Goal: Check status

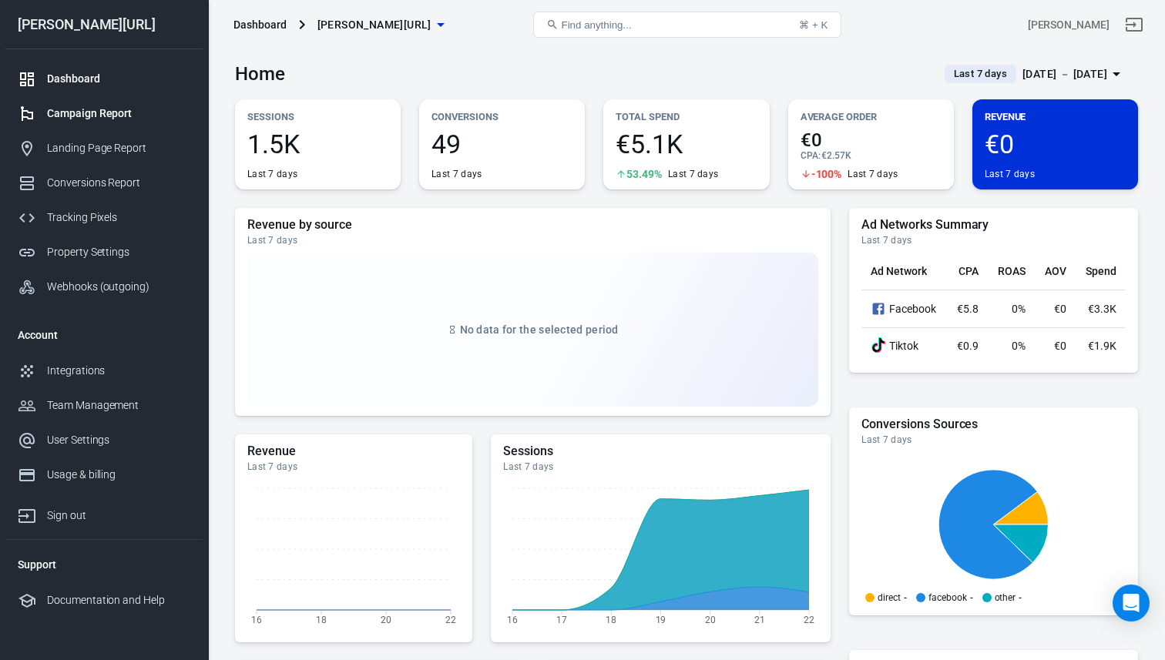
click at [129, 118] on div "Campaign Report" at bounding box center [118, 114] width 143 height 16
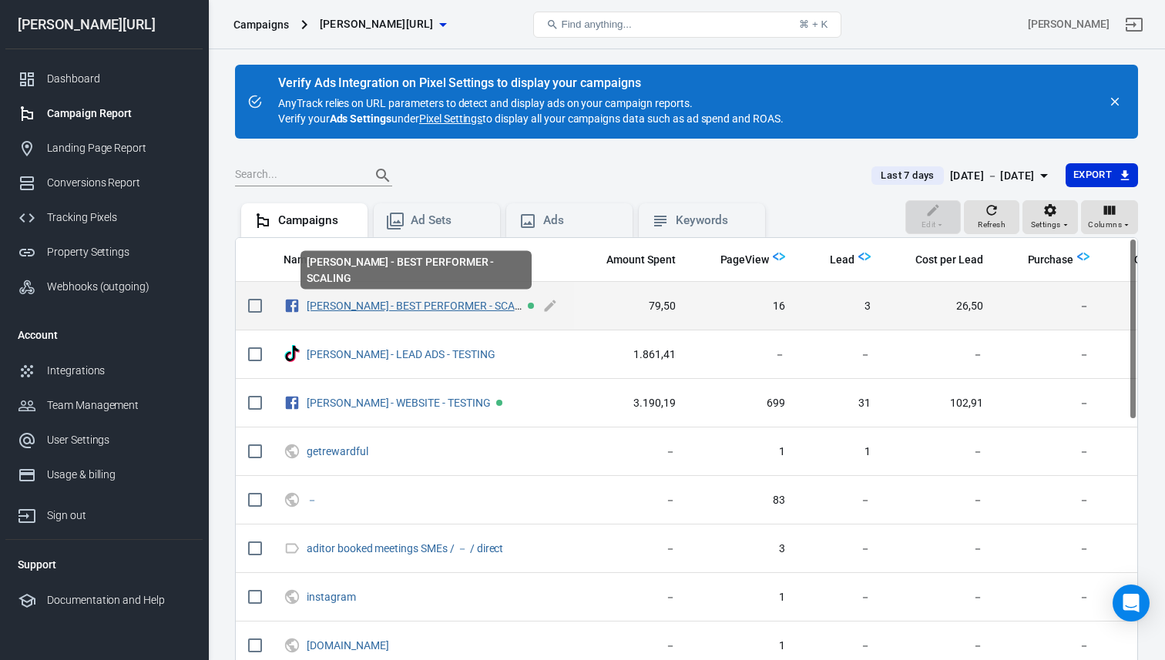
click at [381, 306] on link "[PERSON_NAME] - BEST PERFORMER - SCALING" at bounding box center [423, 306] width 232 height 12
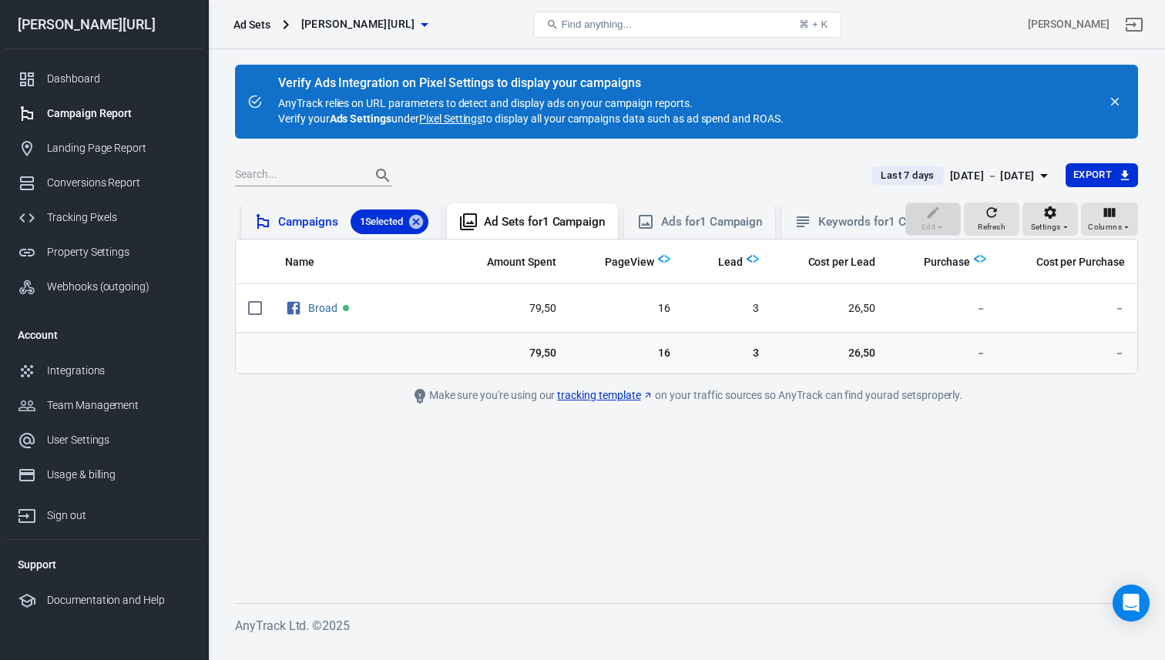
click at [315, 216] on div "Campaigns 1 Selected" at bounding box center [353, 222] width 150 height 25
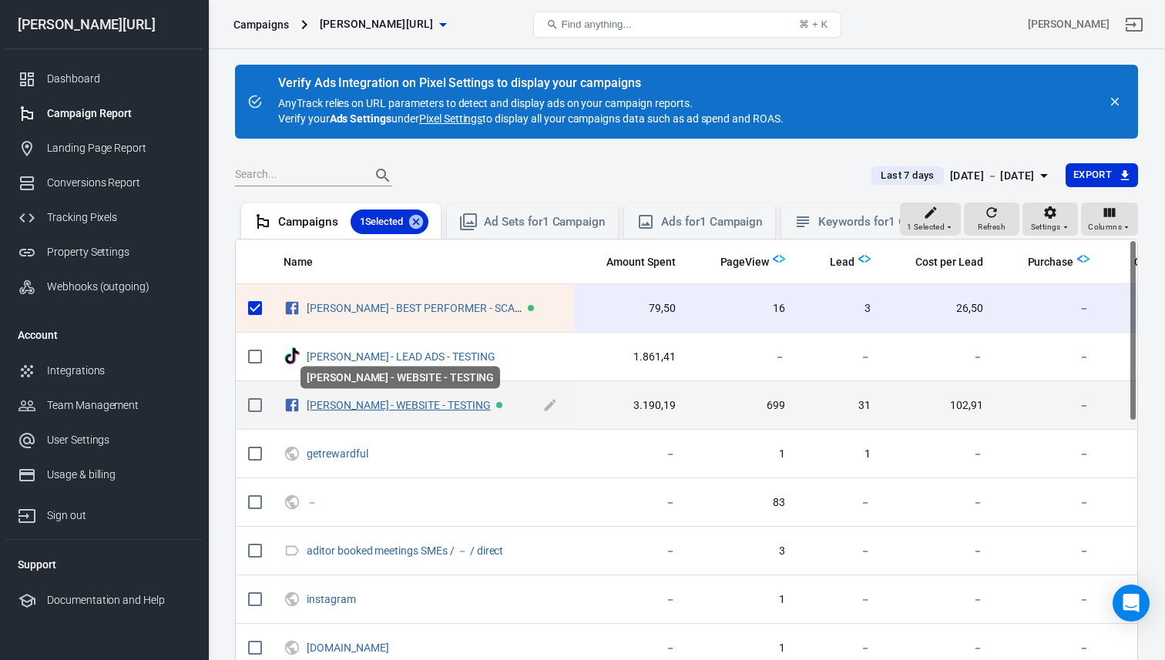
click at [378, 408] on link "[PERSON_NAME] - WEBSITE - TESTING" at bounding box center [399, 405] width 184 height 12
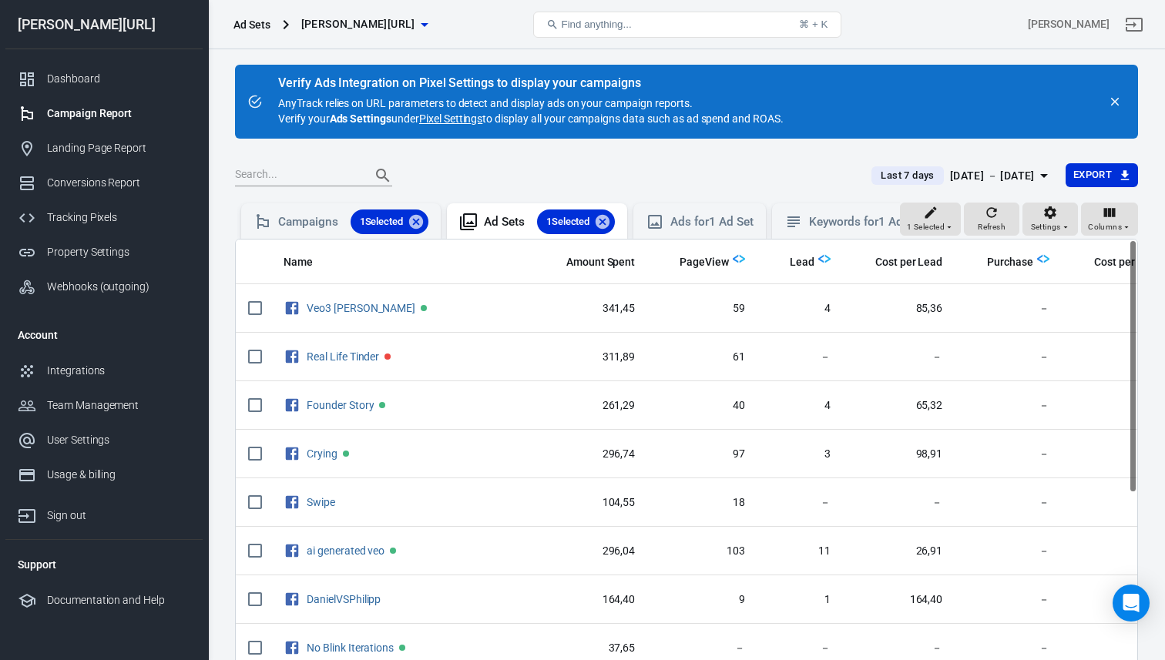
click at [950, 172] on div "[DATE] － [DATE]" at bounding box center [992, 175] width 85 height 19
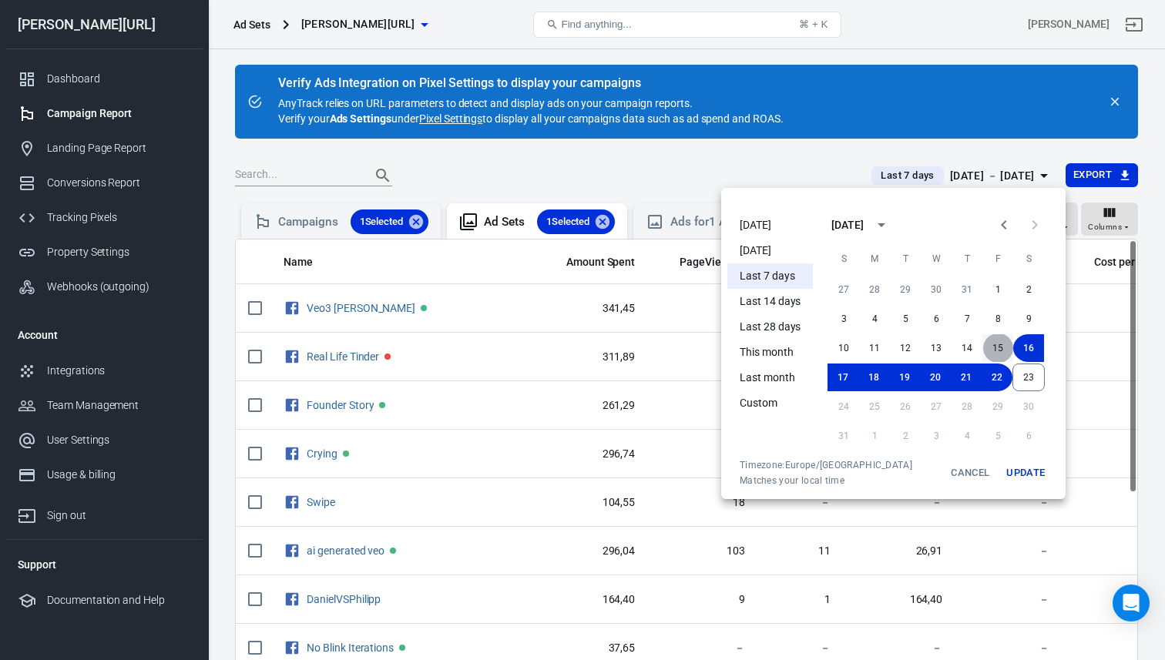
click at [998, 350] on button "15" at bounding box center [998, 348] width 31 height 28
click at [1028, 374] on button "23" at bounding box center [1029, 378] width 32 height 28
click at [1026, 467] on button "Update" at bounding box center [1025, 473] width 49 height 28
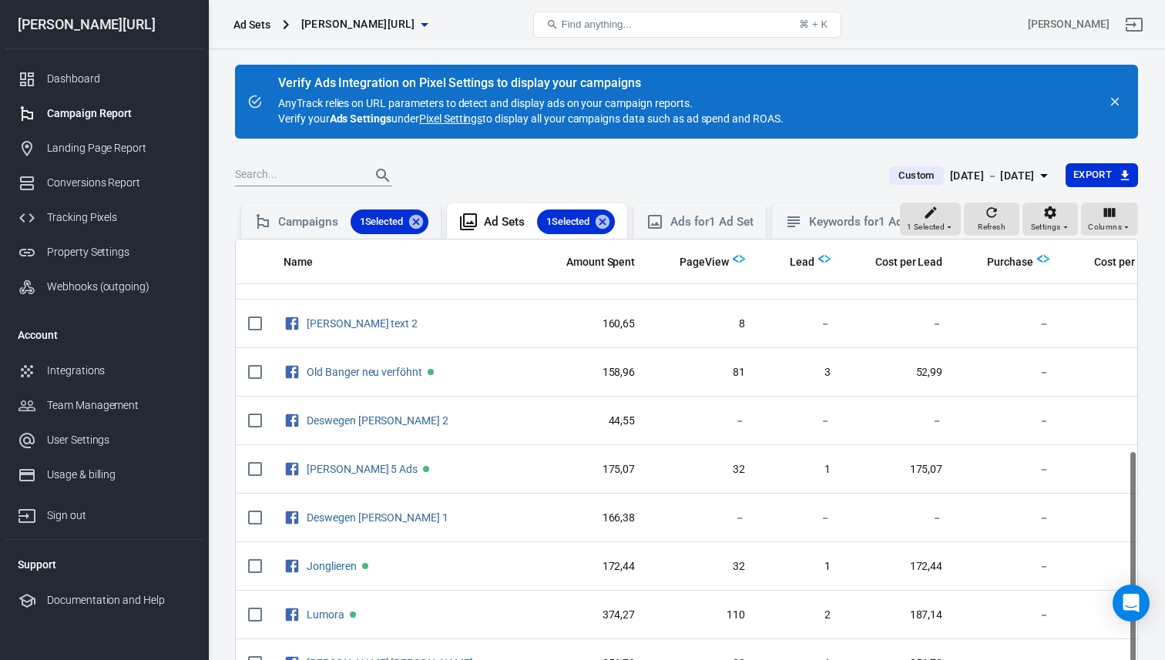
scroll to position [443, 0]
